Goal: Information Seeking & Learning: Learn about a topic

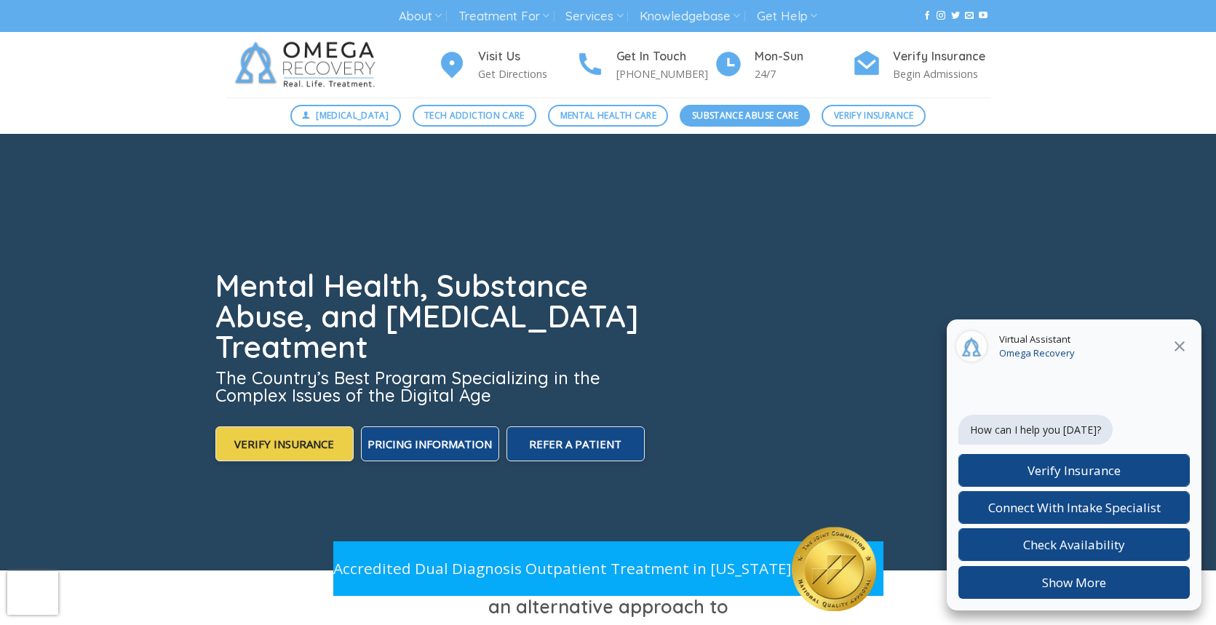
click at [720, 111] on span "Substance Abuse Care" at bounding box center [745, 115] width 106 height 14
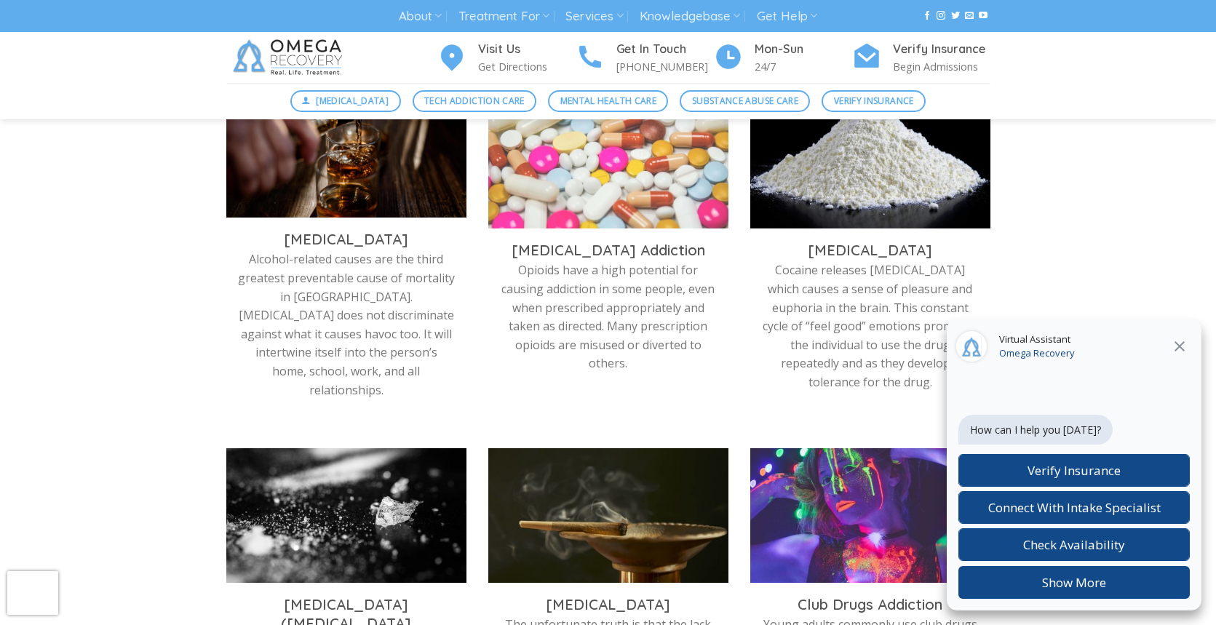
scroll to position [514, 0]
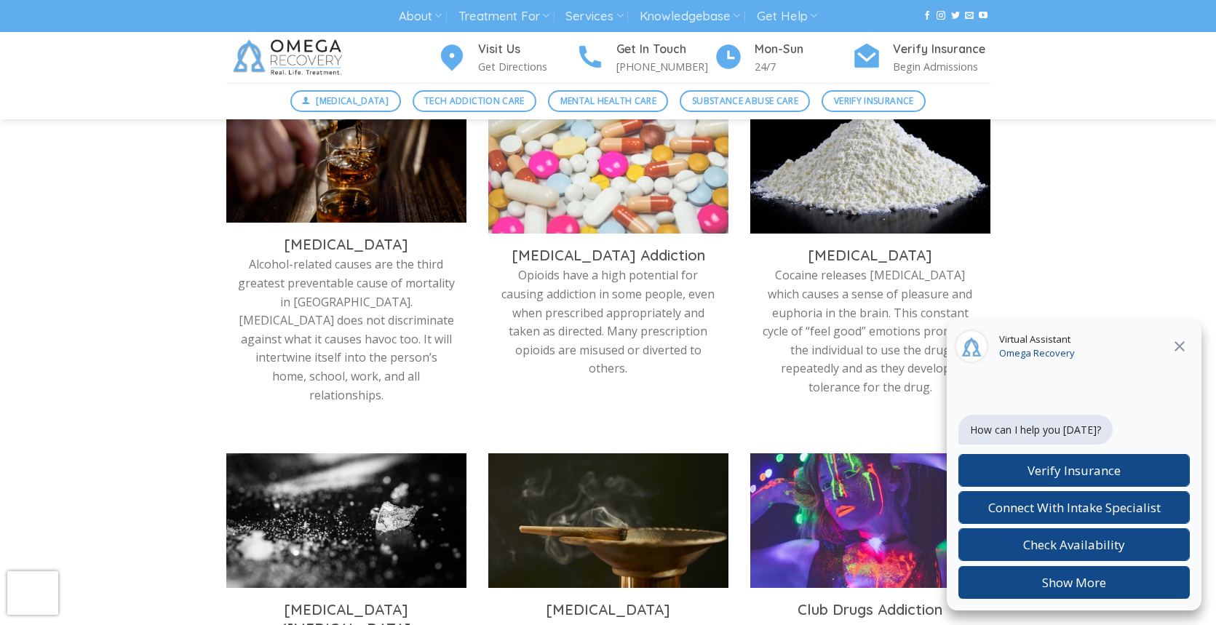
click at [298, 271] on p "Alcohol-related causes are the third greatest preventable cause of mortality in…" at bounding box center [346, 329] width 218 height 149
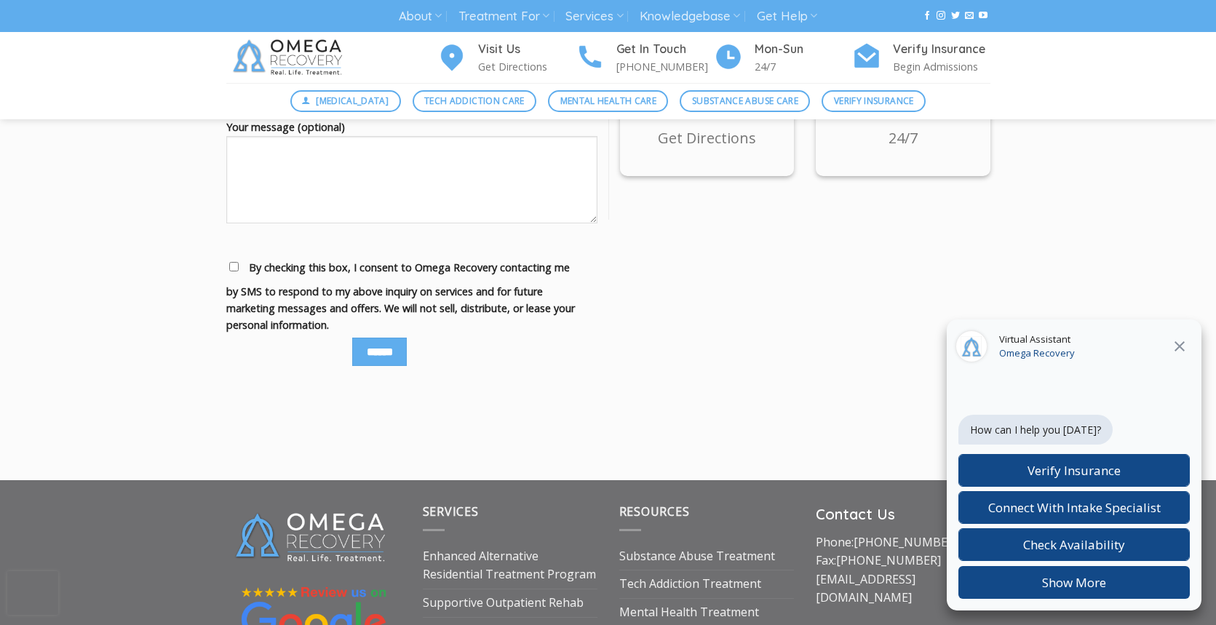
scroll to position [2031, 0]
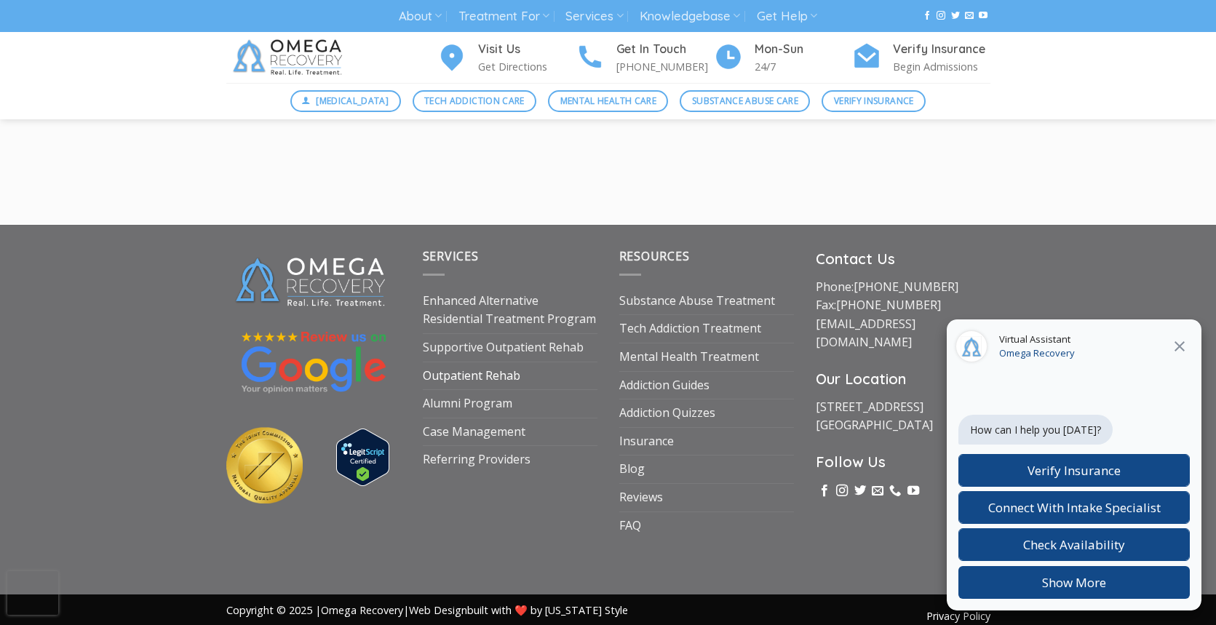
click at [450, 362] on link "Outpatient Rehab" at bounding box center [472, 376] width 98 height 28
click at [1188, 355] on button at bounding box center [1179, 346] width 26 height 19
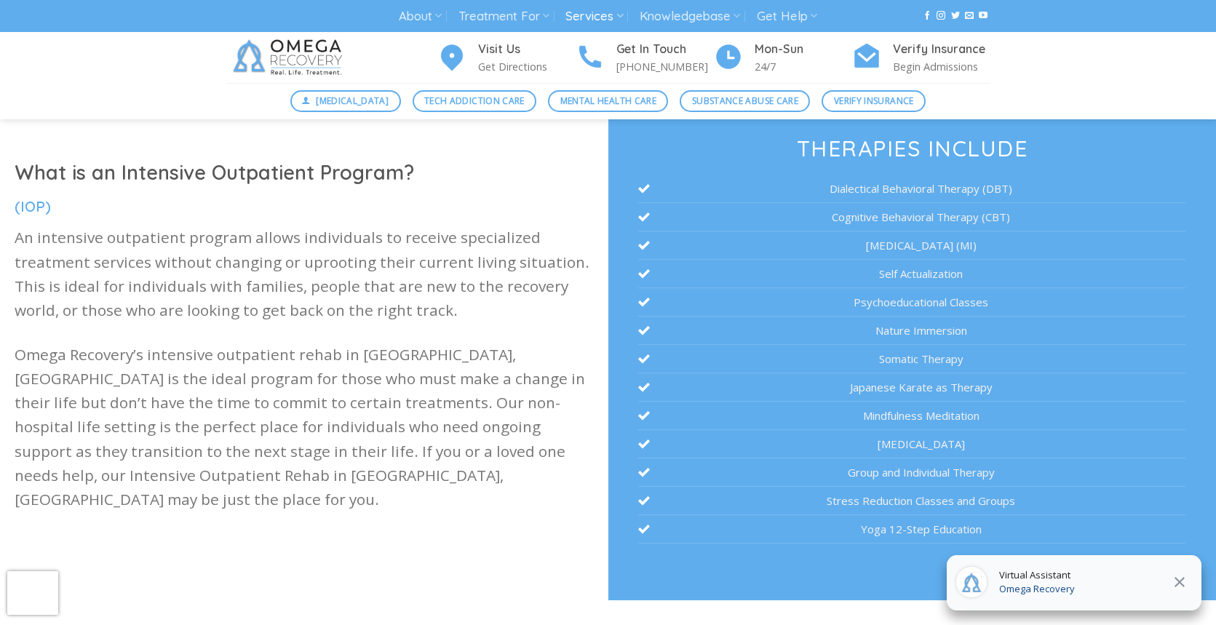
scroll to position [365, 0]
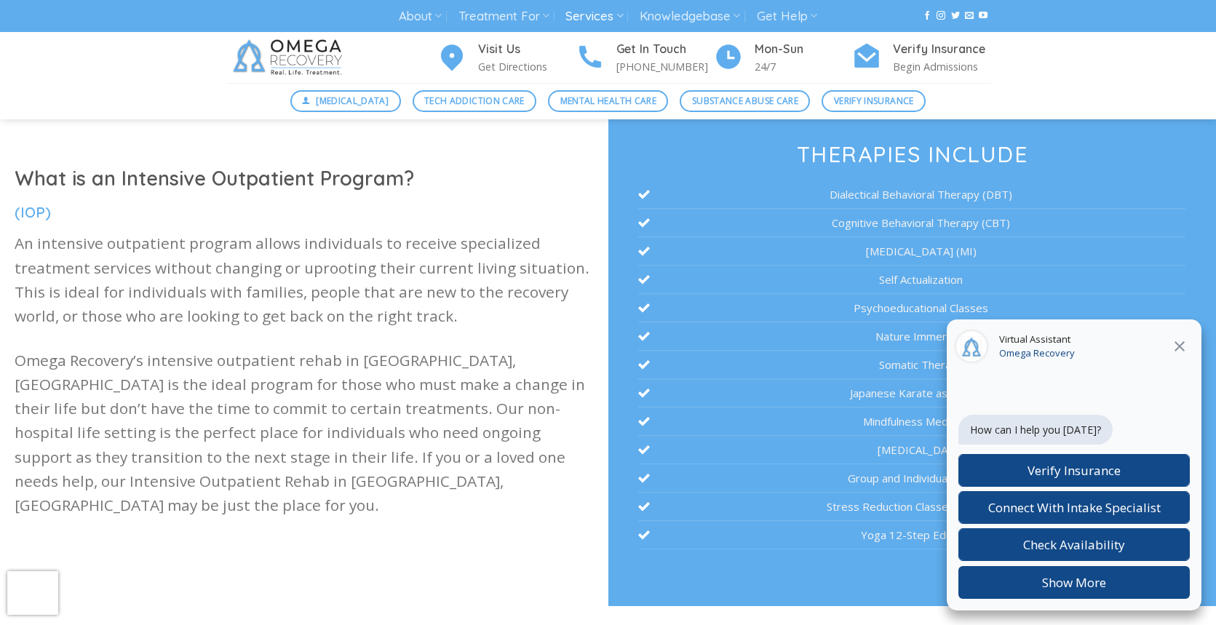
click at [1188, 349] on button at bounding box center [1179, 346] width 26 height 19
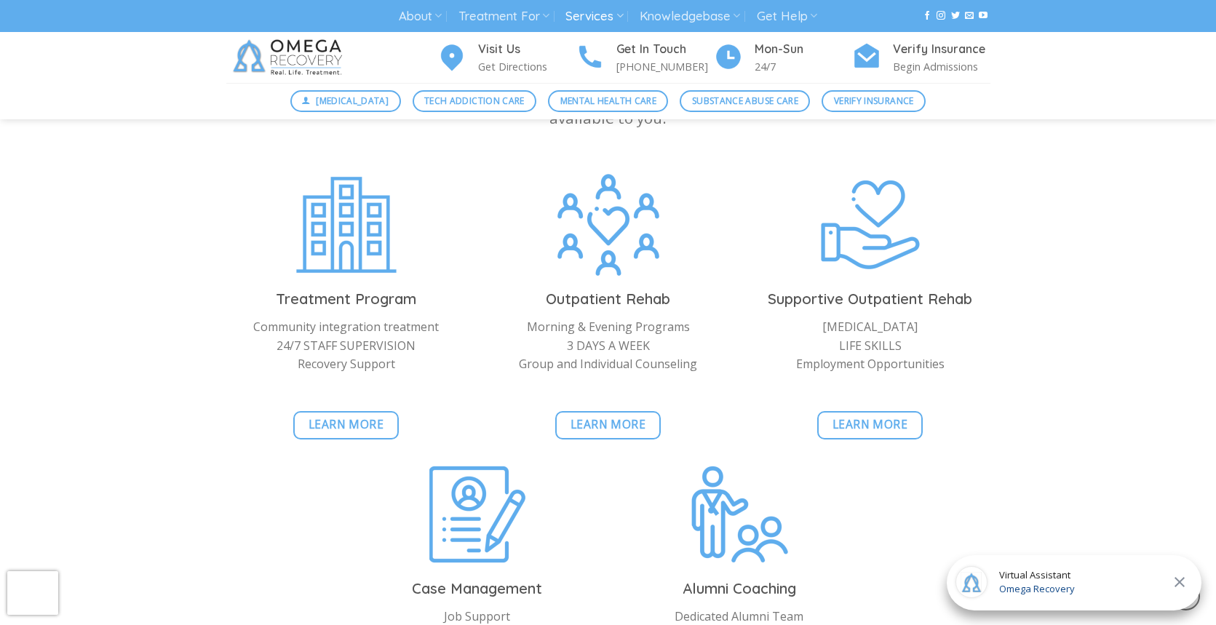
scroll to position [1403, 0]
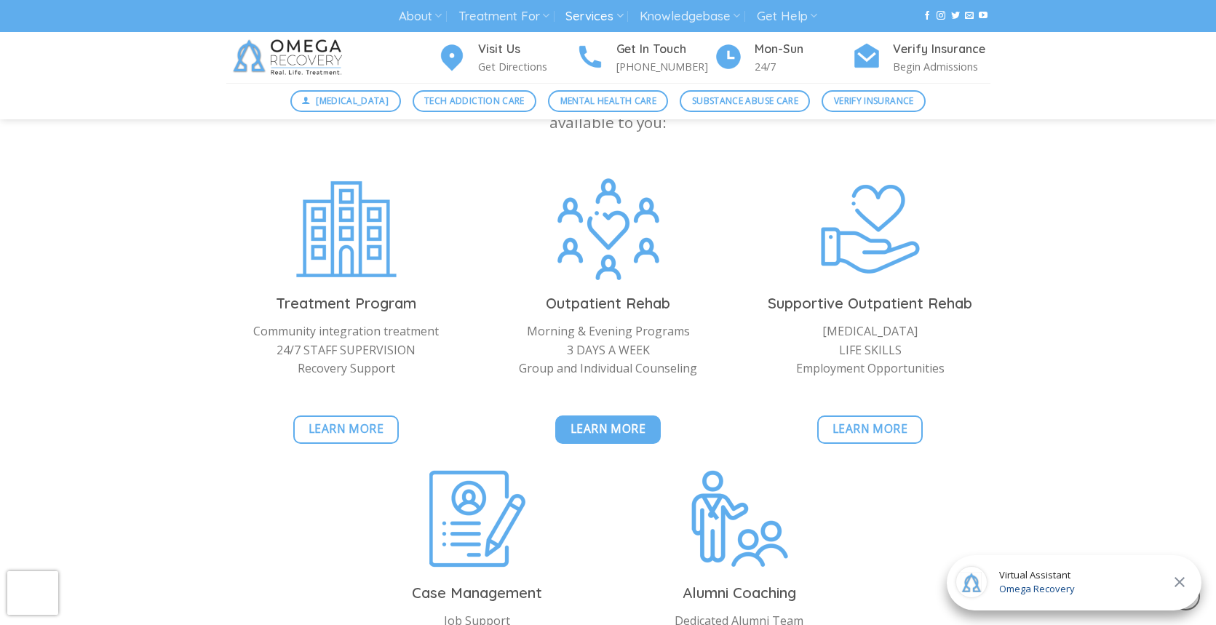
click at [628, 431] on span "Learn More" at bounding box center [608, 429] width 76 height 18
